Goal: Information Seeking & Learning: Learn about a topic

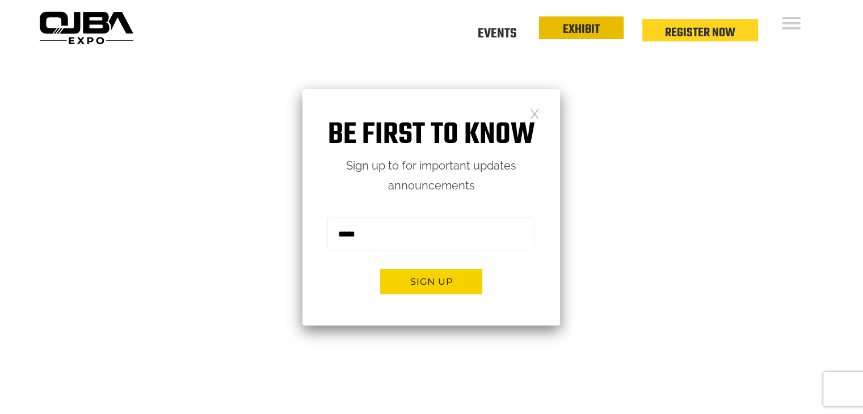
click at [582, 38] on link "EXHIBIT" at bounding box center [581, 29] width 37 height 19
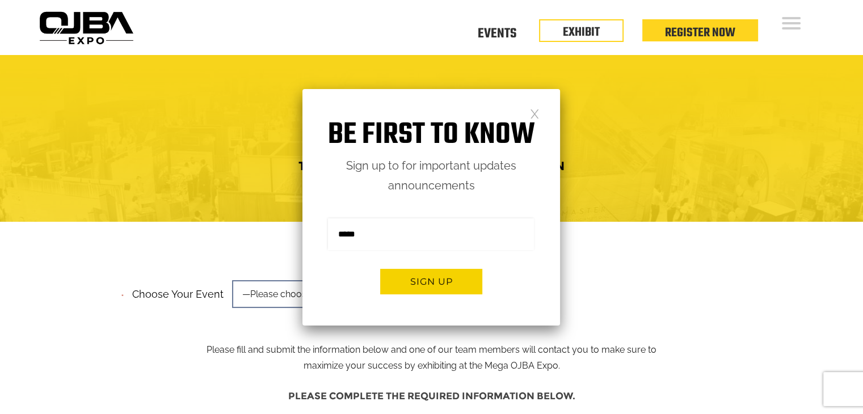
click at [532, 111] on link at bounding box center [535, 113] width 10 height 10
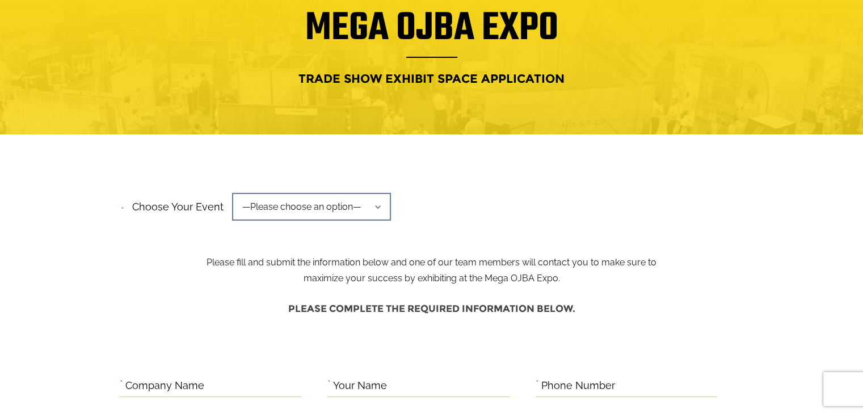
scroll to position [170, 0]
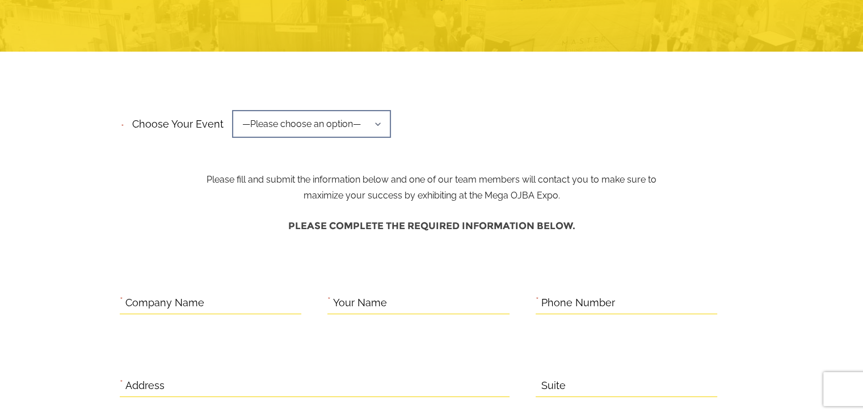
click at [274, 125] on span "—Please choose an option—" at bounding box center [311, 124] width 159 height 28
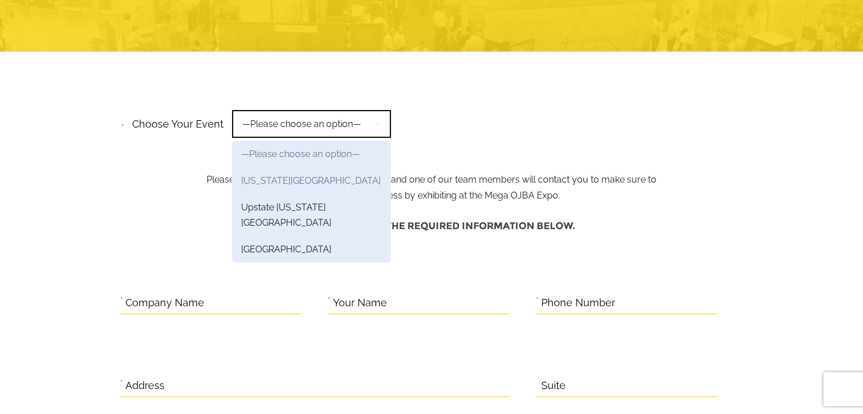
click at [272, 184] on link "New York Region" at bounding box center [311, 180] width 159 height 27
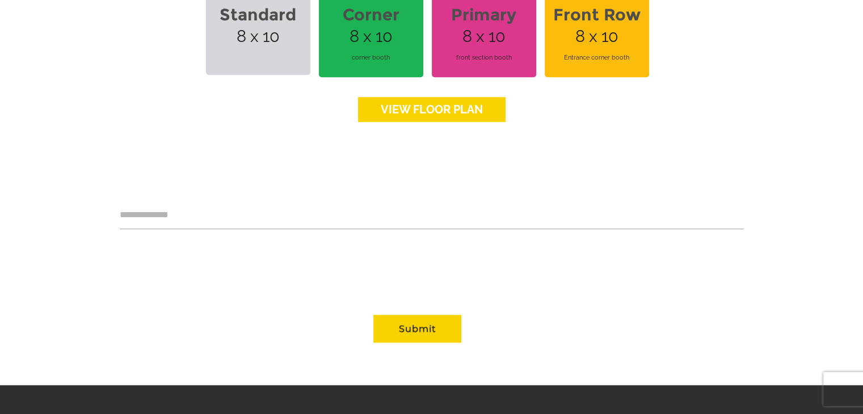
click at [423, 100] on link "View floor Plan" at bounding box center [432, 109] width 148 height 25
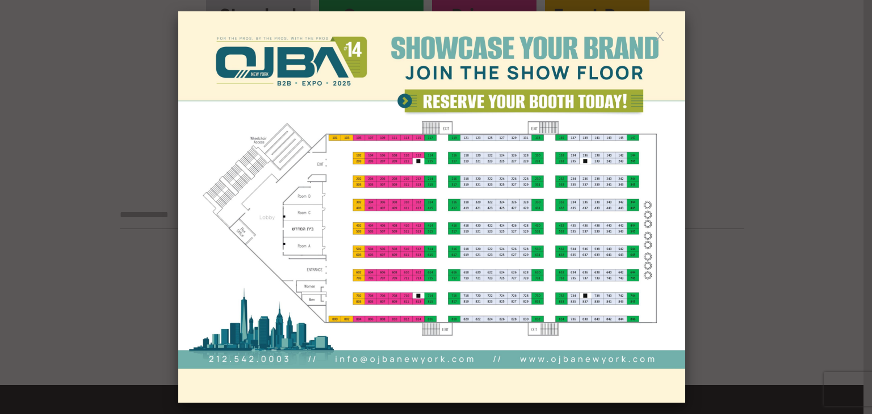
click at [661, 33] on link at bounding box center [660, 36] width 10 height 10
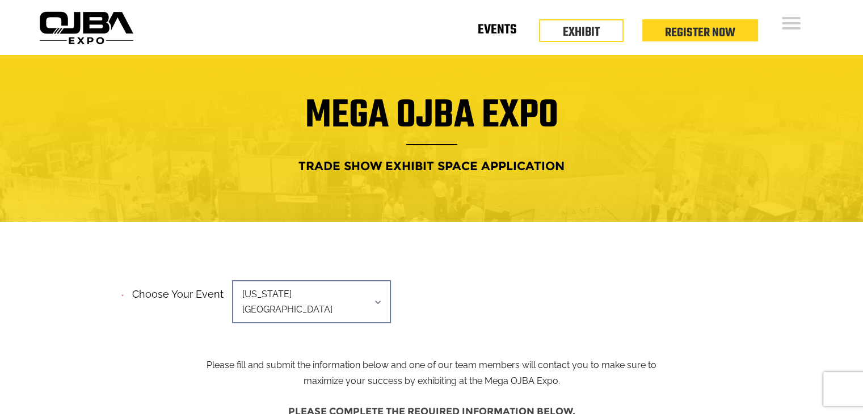
click at [515, 30] on link "Events" at bounding box center [497, 32] width 39 height 4
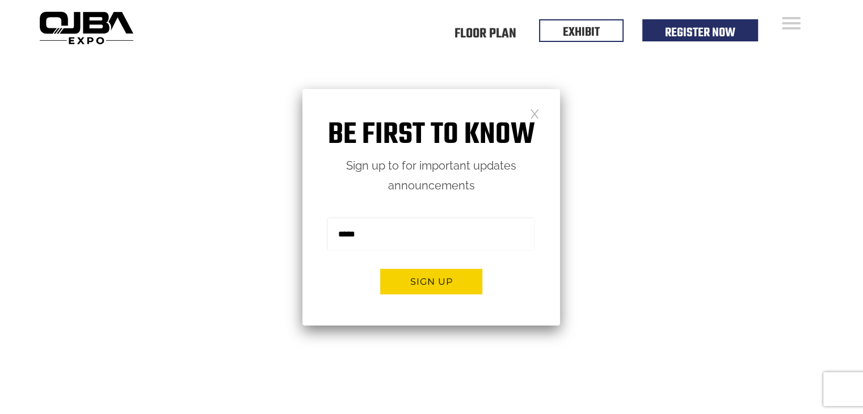
click at [536, 115] on link at bounding box center [535, 113] width 10 height 10
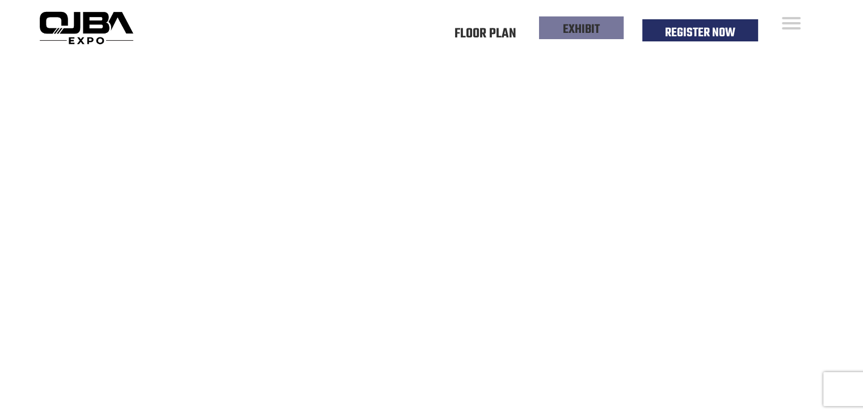
click at [570, 37] on link "EXHIBIT" at bounding box center [581, 29] width 37 height 19
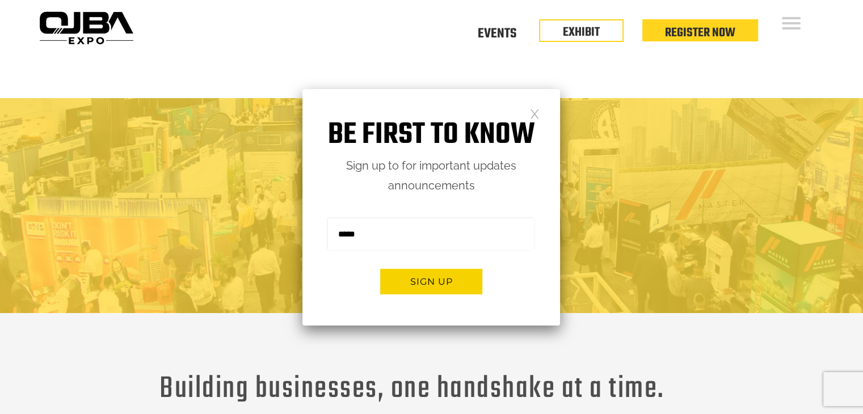
click at [532, 111] on link at bounding box center [535, 113] width 10 height 10
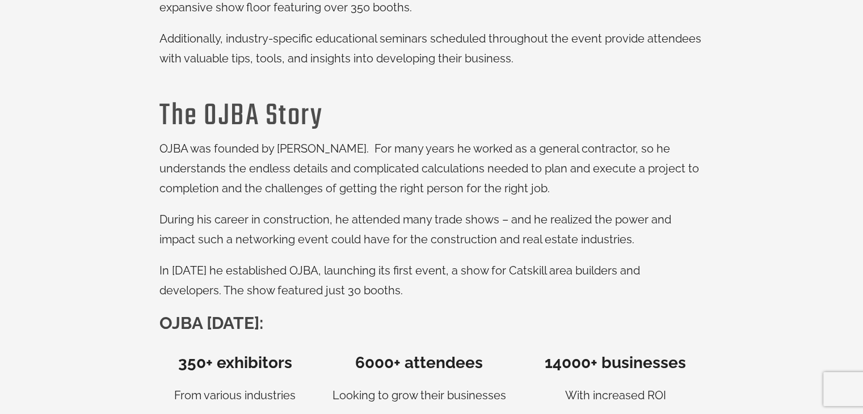
scroll to position [568, 0]
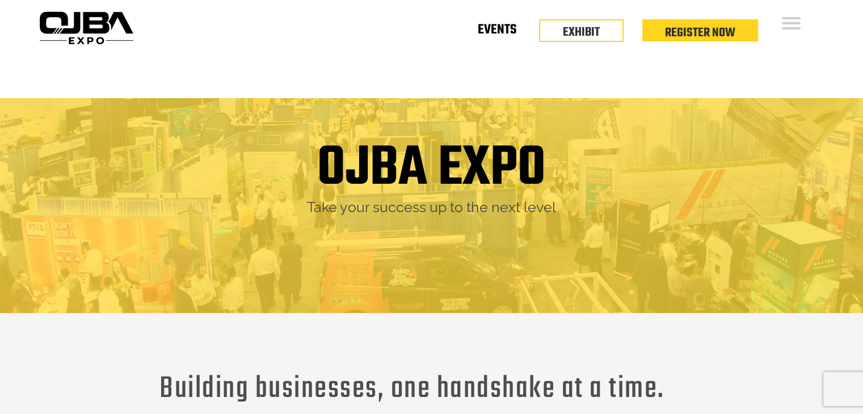
click at [505, 34] on link "Events" at bounding box center [497, 32] width 39 height 4
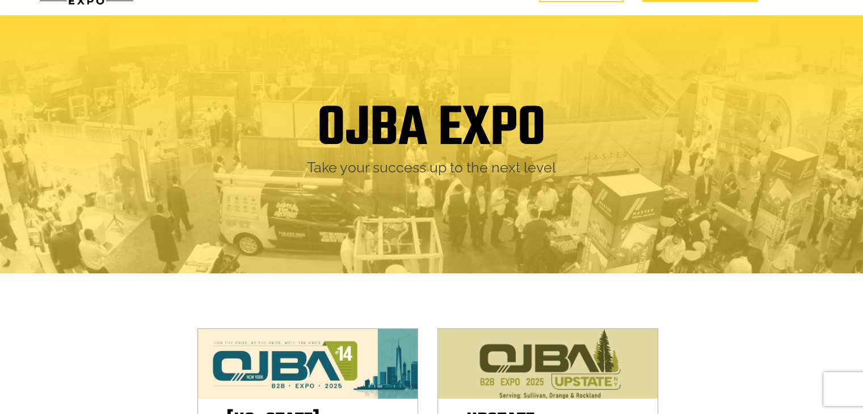
scroll to position [170, 0]
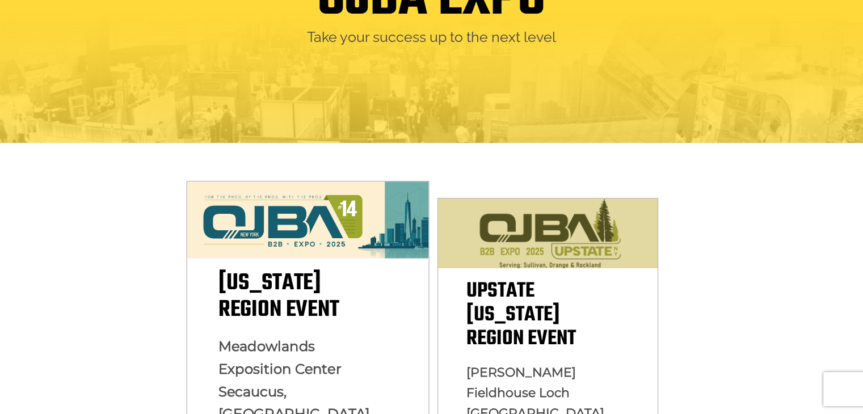
click at [286, 291] on span "New York Region Event" at bounding box center [278, 297] width 120 height 62
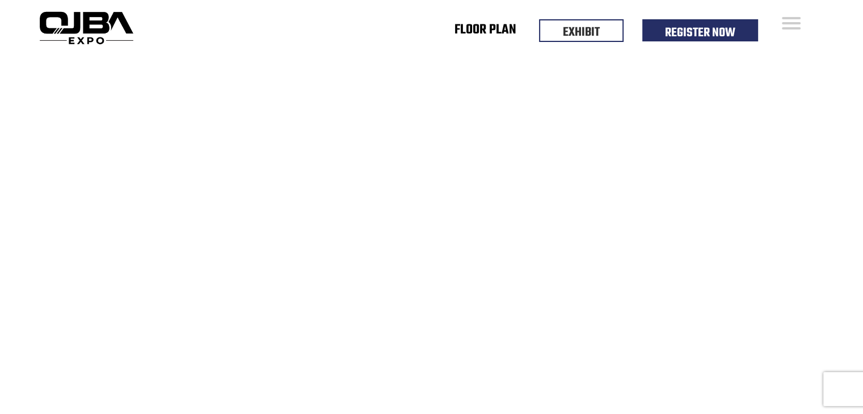
click at [474, 30] on link "Floor Plan" at bounding box center [486, 32] width 62 height 4
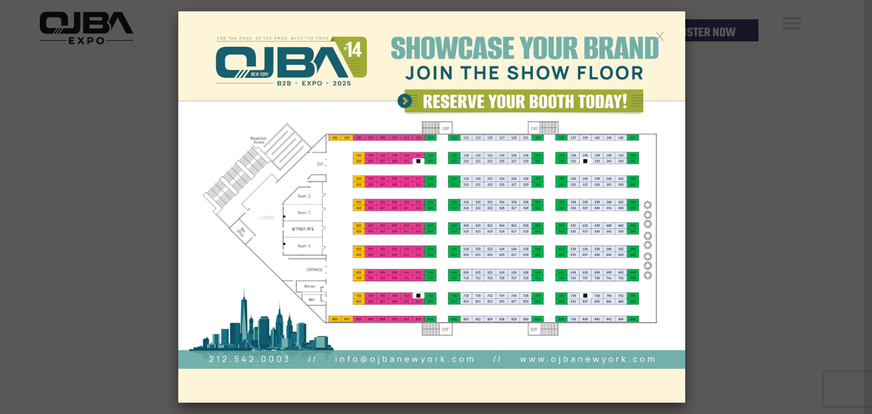
click at [657, 36] on link at bounding box center [660, 36] width 10 height 10
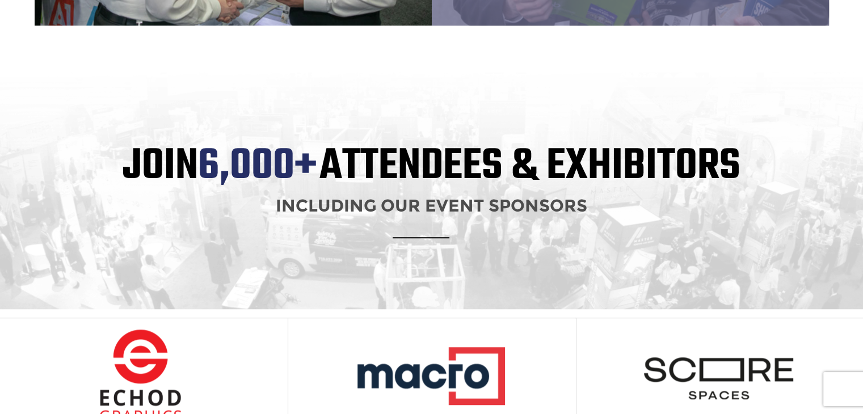
scroll to position [873, 0]
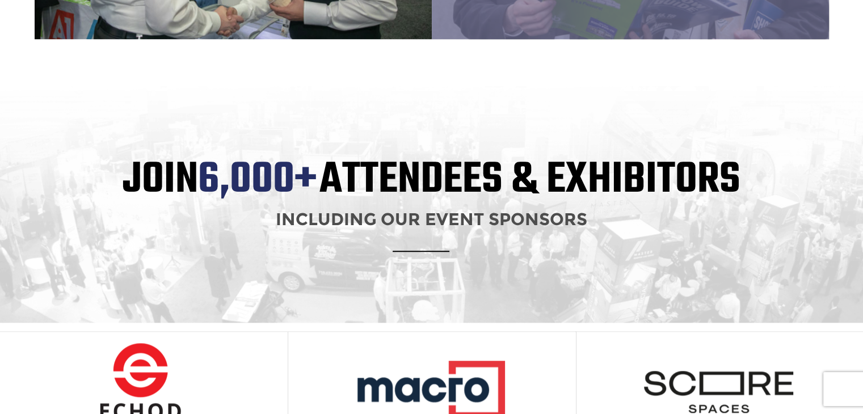
click at [333, 175] on h1 "Join 6,000+ Attendees & Exhibitors" at bounding box center [432, 180] width 778 height 36
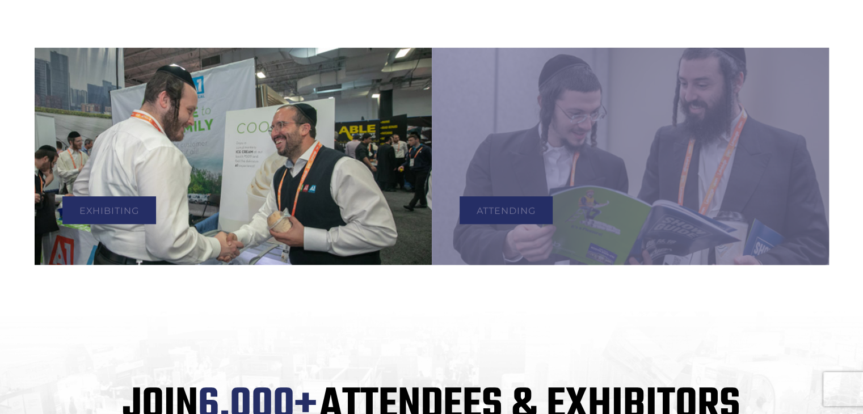
scroll to position [646, 0]
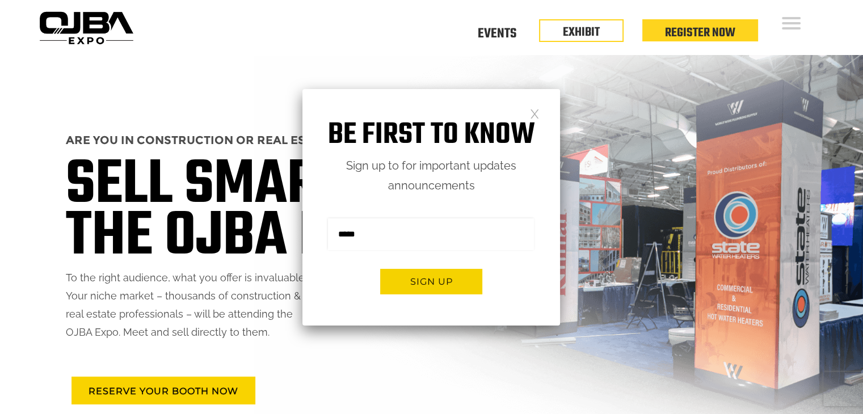
click at [536, 112] on link at bounding box center [535, 113] width 10 height 10
